Goal: Use online tool/utility: Utilize a website feature to perform a specific function

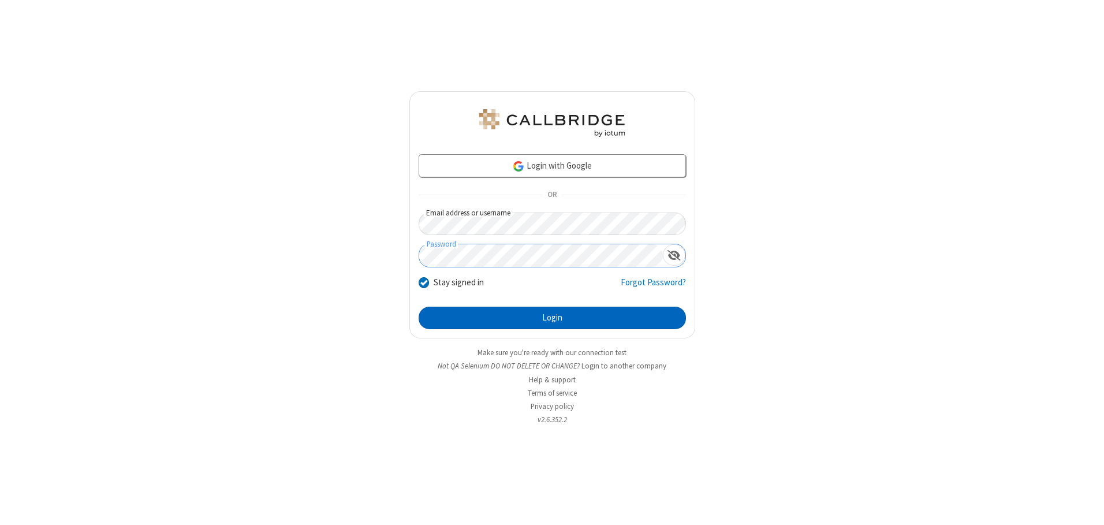
click at [552, 318] on button "Login" at bounding box center [552, 318] width 267 height 23
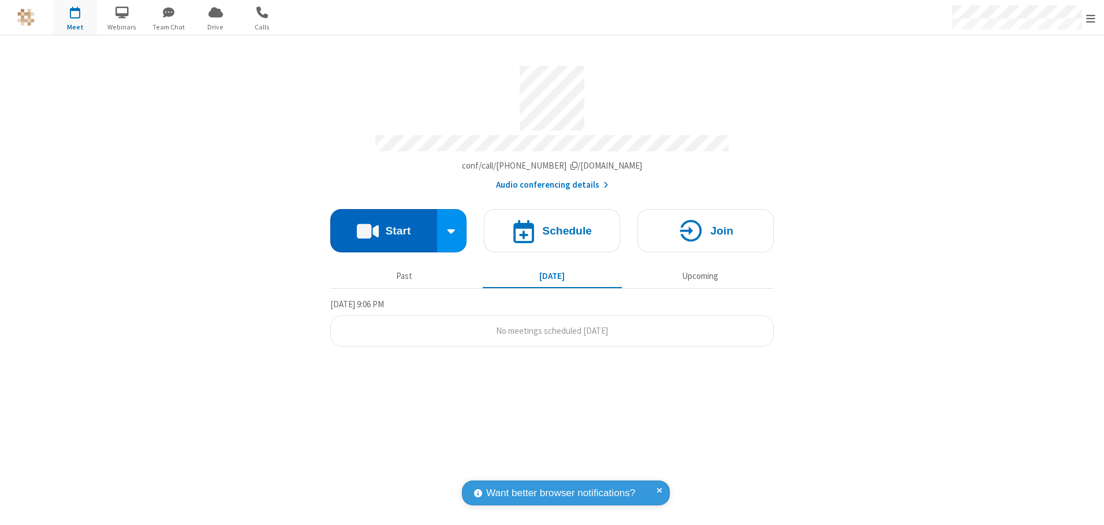
click at [384, 226] on button "Start" at bounding box center [383, 230] width 107 height 43
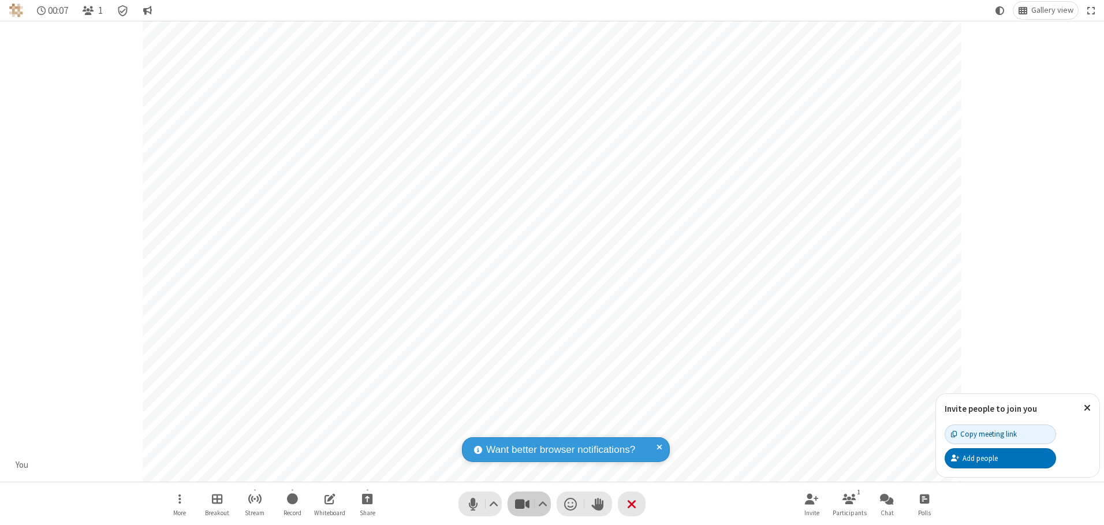
click at [522, 504] on span "Stop video (Alt+V)" at bounding box center [522, 504] width 17 height 17
click at [522, 504] on span "Start video (Alt+V)" at bounding box center [522, 504] width 17 height 17
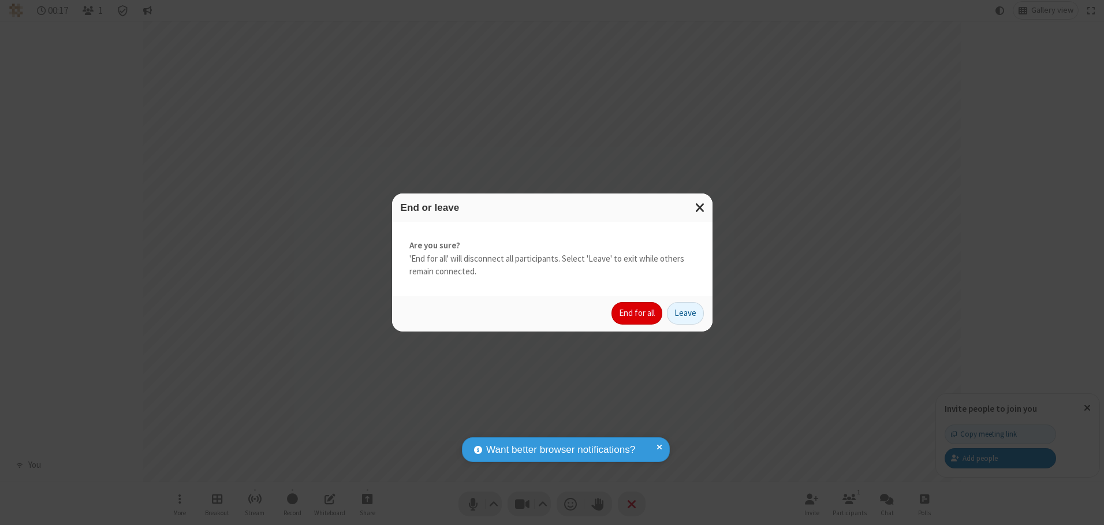
click at [638, 313] on button "End for all" at bounding box center [637, 313] width 51 height 23
